Goal: Task Accomplishment & Management: Use online tool/utility

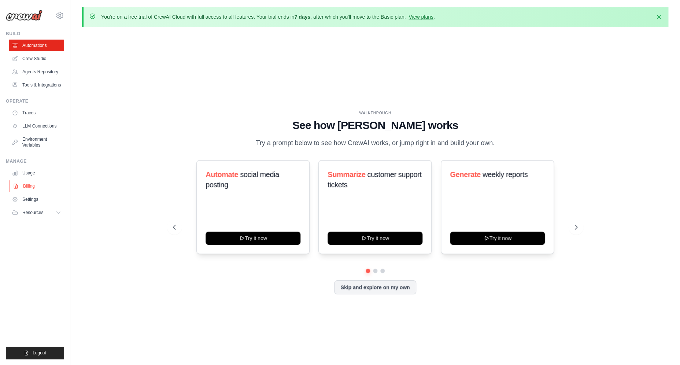
click at [27, 187] on link "Billing" at bounding box center [37, 186] width 55 height 12
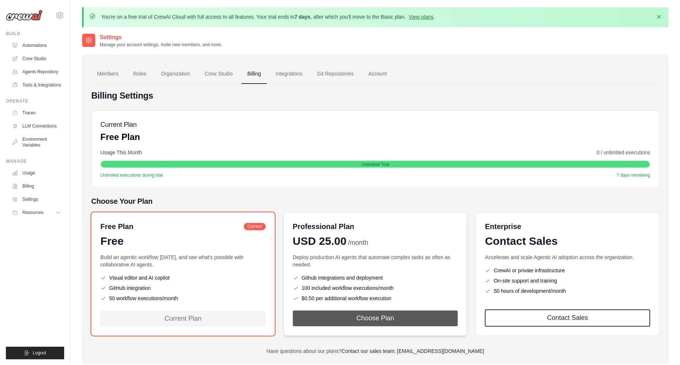
click at [370, 324] on button "Choose Plan" at bounding box center [375, 318] width 165 height 16
click at [325, 321] on button "Choose Plan" at bounding box center [375, 318] width 165 height 16
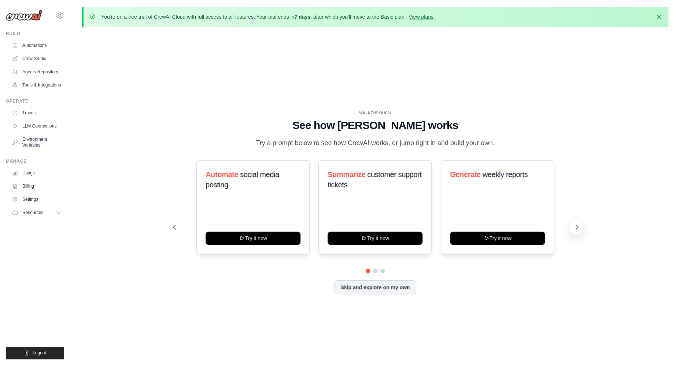
click at [579, 225] on icon at bounding box center [576, 226] width 7 height 7
click at [581, 230] on button at bounding box center [576, 227] width 15 height 15
click at [579, 229] on icon at bounding box center [576, 226] width 7 height 7
click at [575, 226] on icon at bounding box center [576, 226] width 7 height 7
click at [574, 225] on icon at bounding box center [576, 226] width 7 height 7
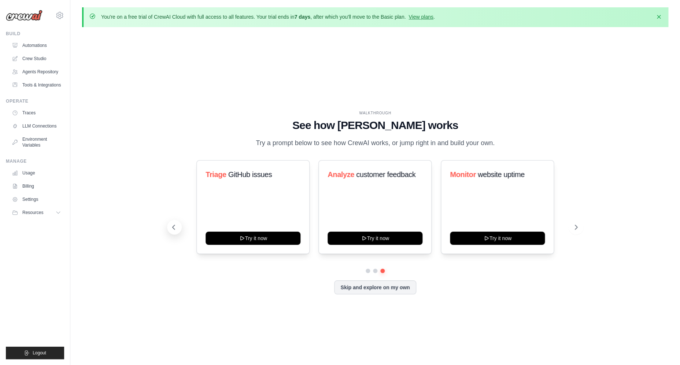
click at [177, 227] on icon at bounding box center [173, 226] width 7 height 7
click at [177, 227] on button at bounding box center [174, 227] width 15 height 15
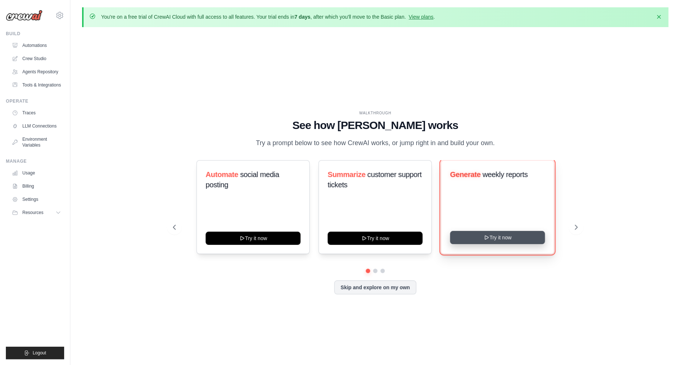
click at [462, 237] on button "Try it now" at bounding box center [497, 237] width 95 height 13
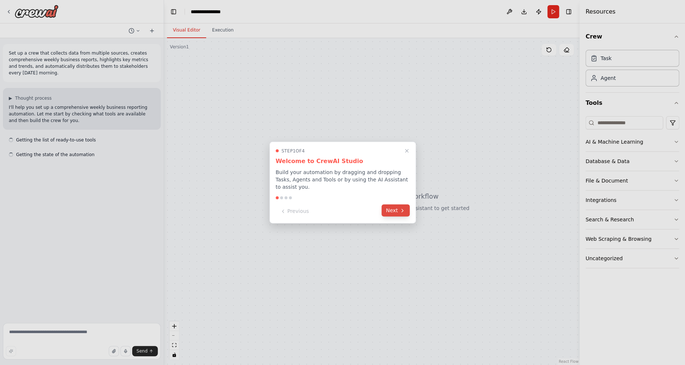
click at [389, 208] on button "Next" at bounding box center [396, 210] width 28 height 12
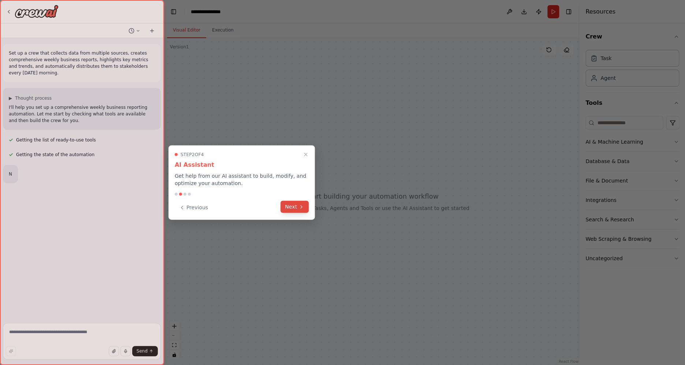
click at [295, 203] on button "Next" at bounding box center [295, 207] width 28 height 12
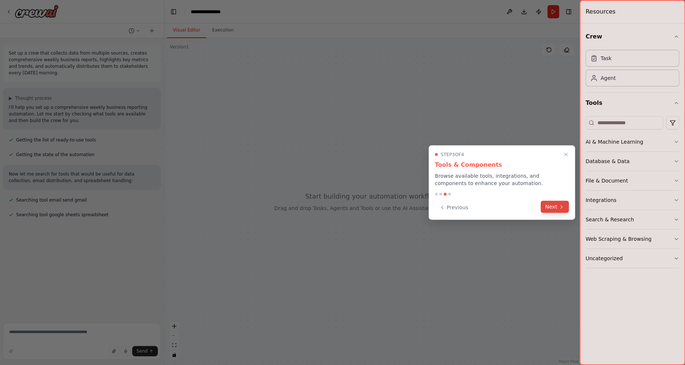
click at [567, 207] on button "Next" at bounding box center [555, 207] width 28 height 12
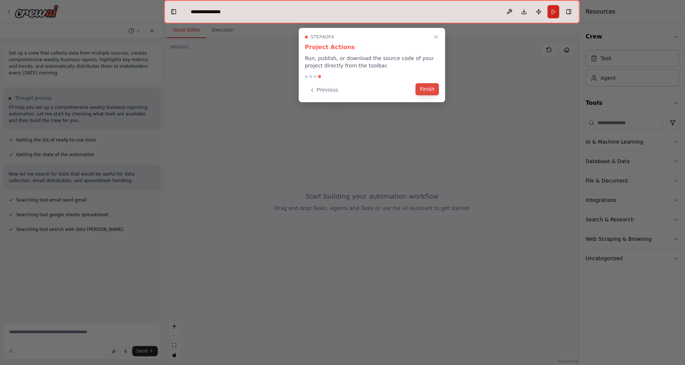
click at [430, 91] on button "Finish" at bounding box center [427, 89] width 23 height 12
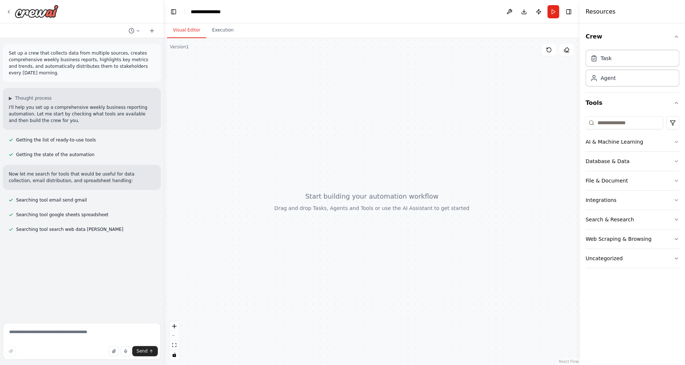
drag, startPoint x: 368, startPoint y: 184, endPoint x: 382, endPoint y: 145, distance: 41.5
click at [382, 145] on div at bounding box center [372, 201] width 416 height 327
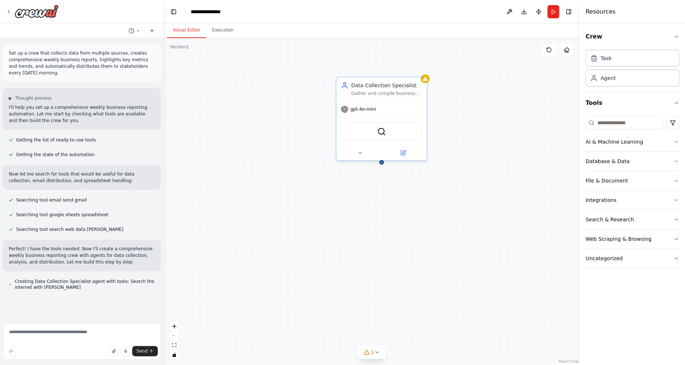
drag, startPoint x: 231, startPoint y: 136, endPoint x: 235, endPoint y: 149, distance: 14.0
click at [235, 149] on div "Data Collection Specialist Gather and compile business data from multiple sourc…" at bounding box center [372, 201] width 416 height 327
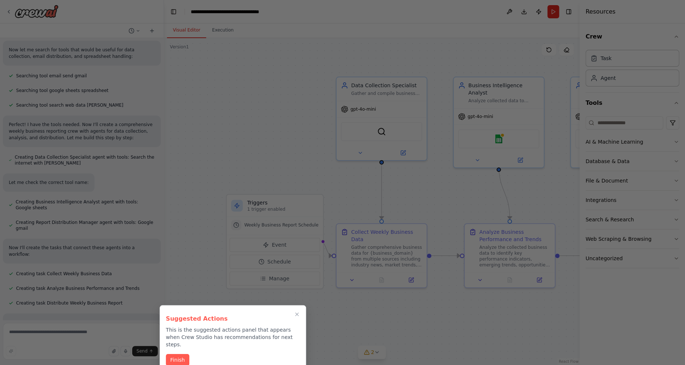
scroll to position [125, 0]
click at [181, 353] on button "Finish" at bounding box center [177, 359] width 23 height 12
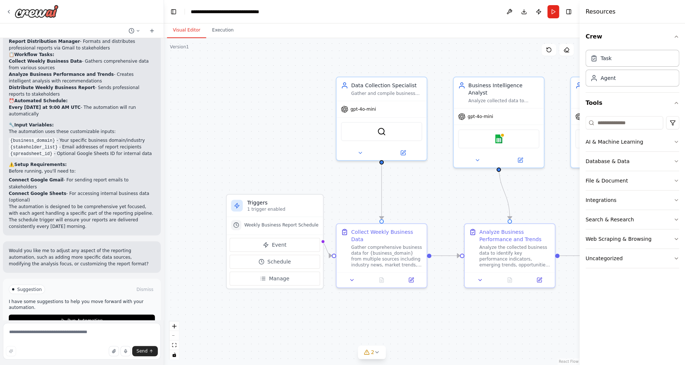
scroll to position [545, 0]
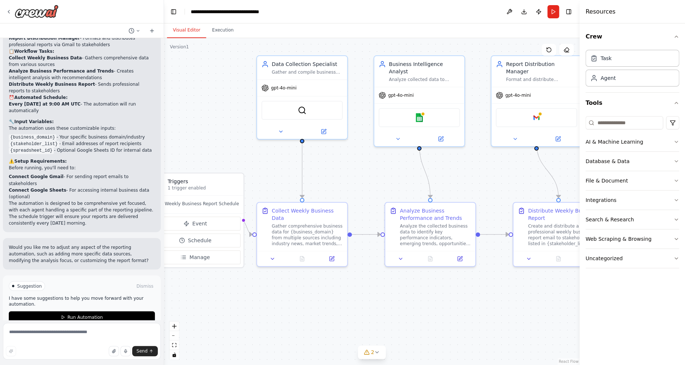
drag, startPoint x: 272, startPoint y: 138, endPoint x: 193, endPoint y: 116, distance: 82.3
click at [193, 116] on div ".deletable-edge-delete-btn { width: 20px; height: 20px; border: 0px solid #ffff…" at bounding box center [372, 201] width 416 height 327
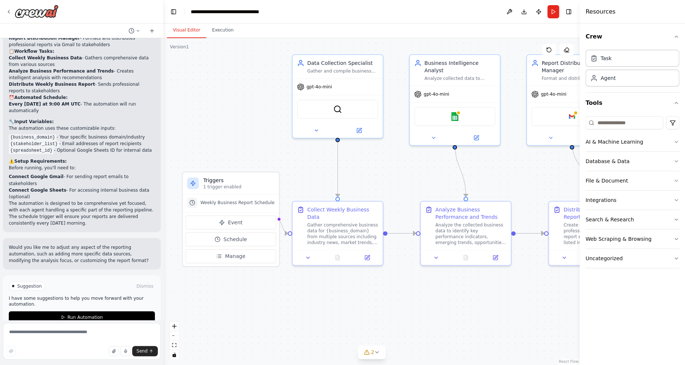
drag, startPoint x: 472, startPoint y: 161, endPoint x: 507, endPoint y: 160, distance: 35.6
click at [507, 160] on div ".deletable-edge-delete-btn { width: 20px; height: 20px; border: 0px solid #ffff…" at bounding box center [372, 201] width 416 height 327
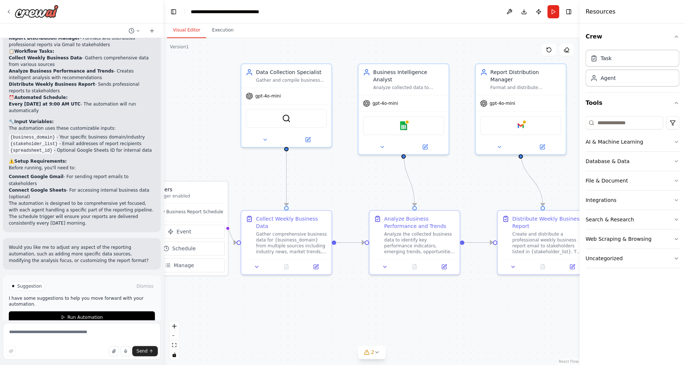
drag, startPoint x: 504, startPoint y: 160, endPoint x: 452, endPoint y: 170, distance: 52.1
click at [452, 170] on div ".deletable-edge-delete-btn { width: 20px; height: 20px; border: 0px solid #ffff…" at bounding box center [372, 201] width 416 height 327
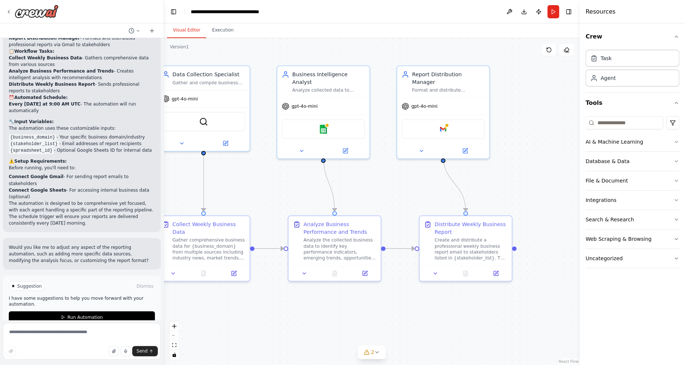
drag, startPoint x: 466, startPoint y: 175, endPoint x: 387, endPoint y: 179, distance: 79.2
click at [387, 179] on div ".deletable-edge-delete-btn { width: 20px; height: 20px; border: 0px solid #ffff…" at bounding box center [372, 201] width 416 height 327
click at [88, 314] on span "Run Automation" at bounding box center [85, 317] width 36 height 6
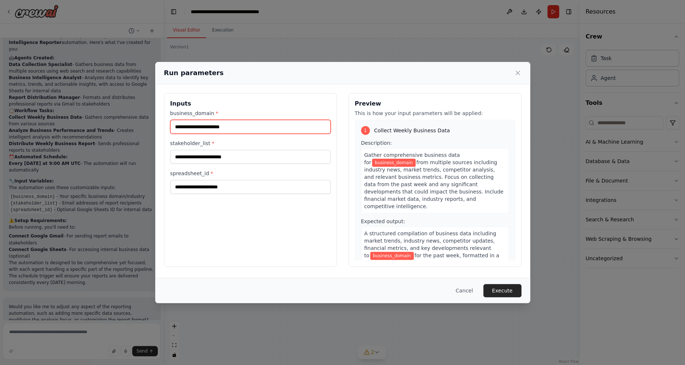
click at [249, 125] on input "business_domain *" at bounding box center [250, 127] width 160 height 14
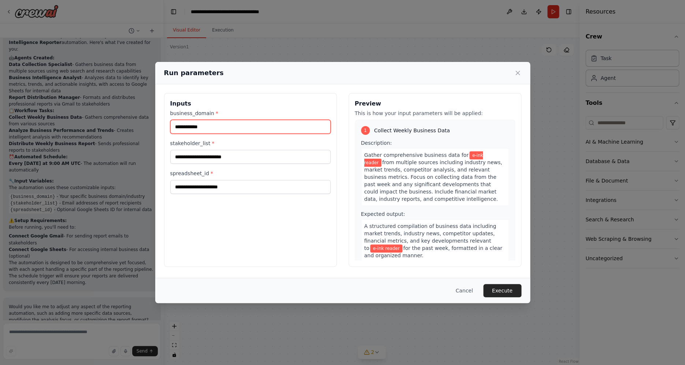
type input "**********"
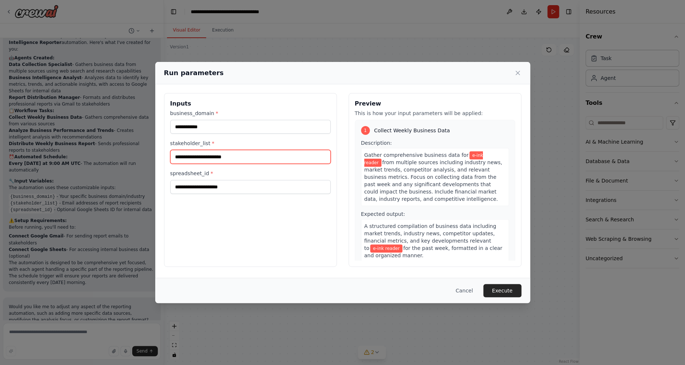
click at [271, 153] on input "stakeholder_list *" at bounding box center [250, 157] width 160 height 14
type input "*"
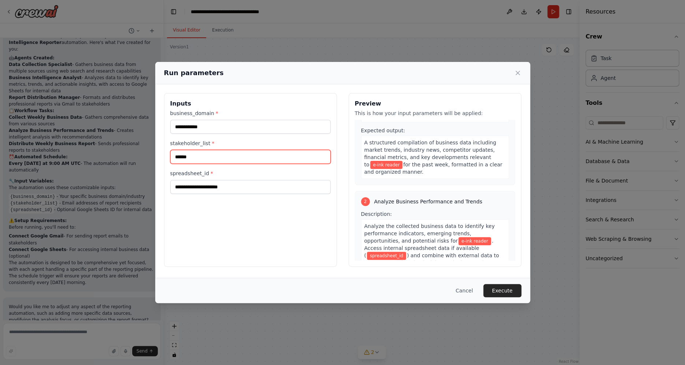
scroll to position [132, 0]
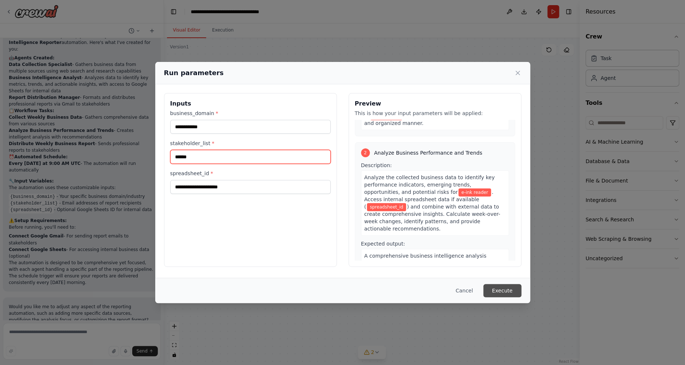
type input "******"
click at [508, 293] on button "Execute" at bounding box center [503, 290] width 38 height 13
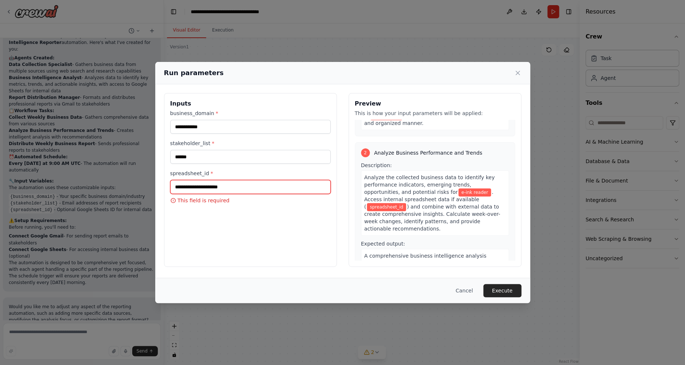
click at [216, 188] on input "spreadsheet_id *" at bounding box center [250, 187] width 160 height 14
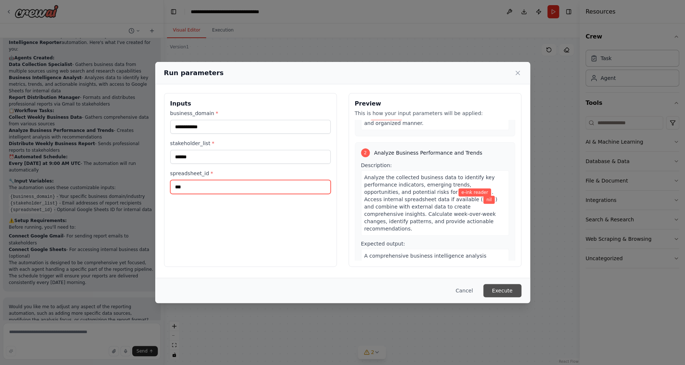
type input "***"
click at [500, 289] on button "Execute" at bounding box center [503, 290] width 38 height 13
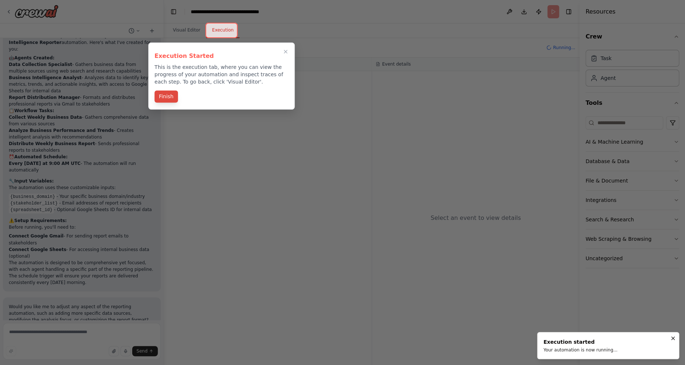
click at [170, 99] on button "Finish" at bounding box center [166, 96] width 23 height 12
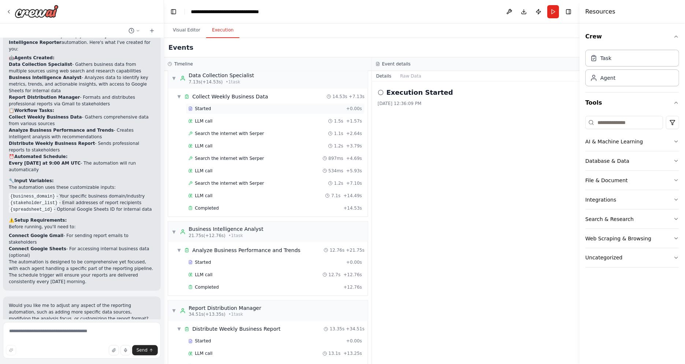
scroll to position [0, 0]
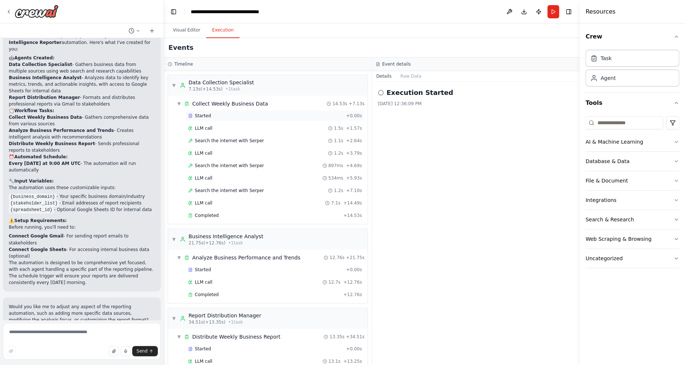
click at [299, 115] on div "Started" at bounding box center [265, 116] width 155 height 6
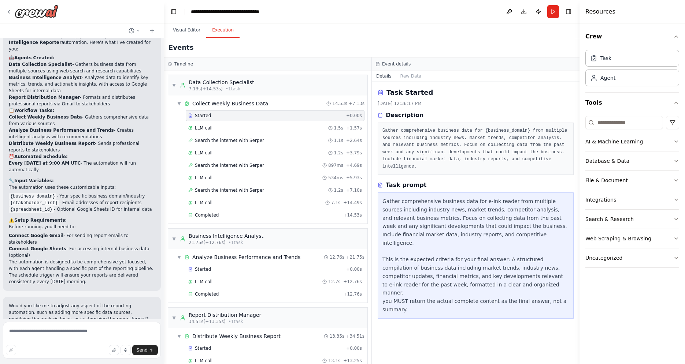
scroll to position [180, 0]
